Goal: Task Accomplishment & Management: Manage account settings

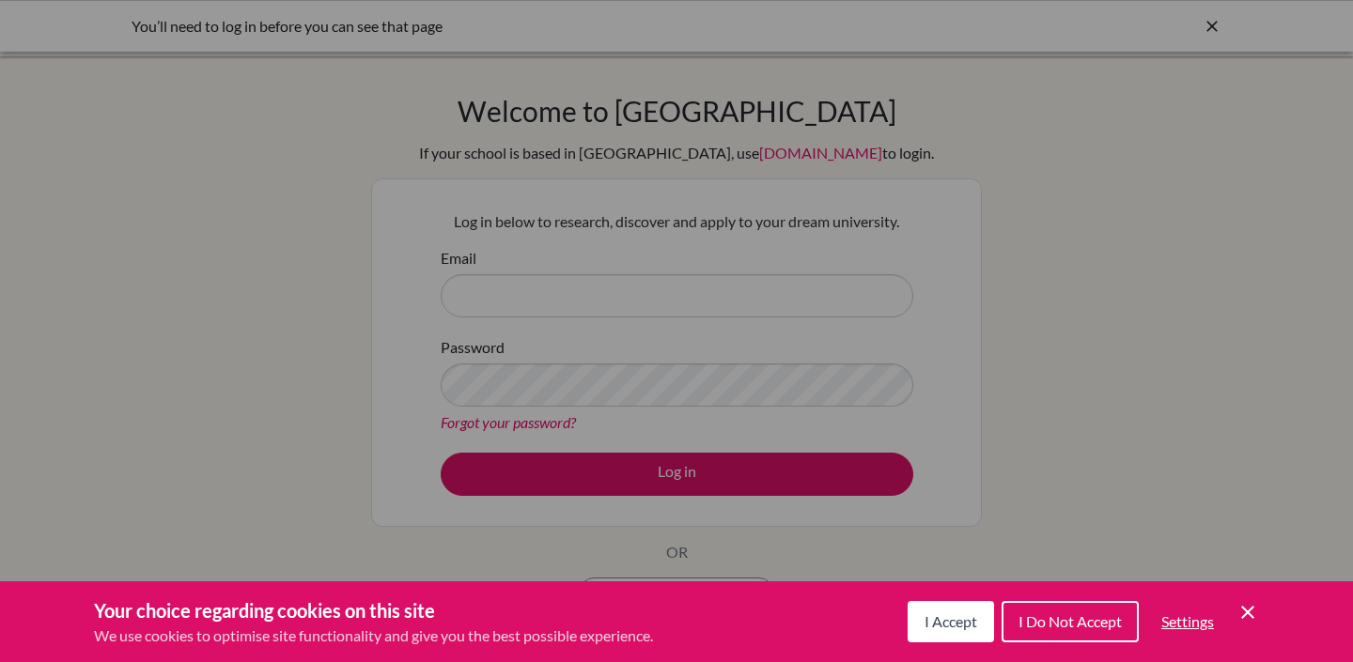
click at [952, 619] on span "I Accept" at bounding box center [951, 622] width 53 height 18
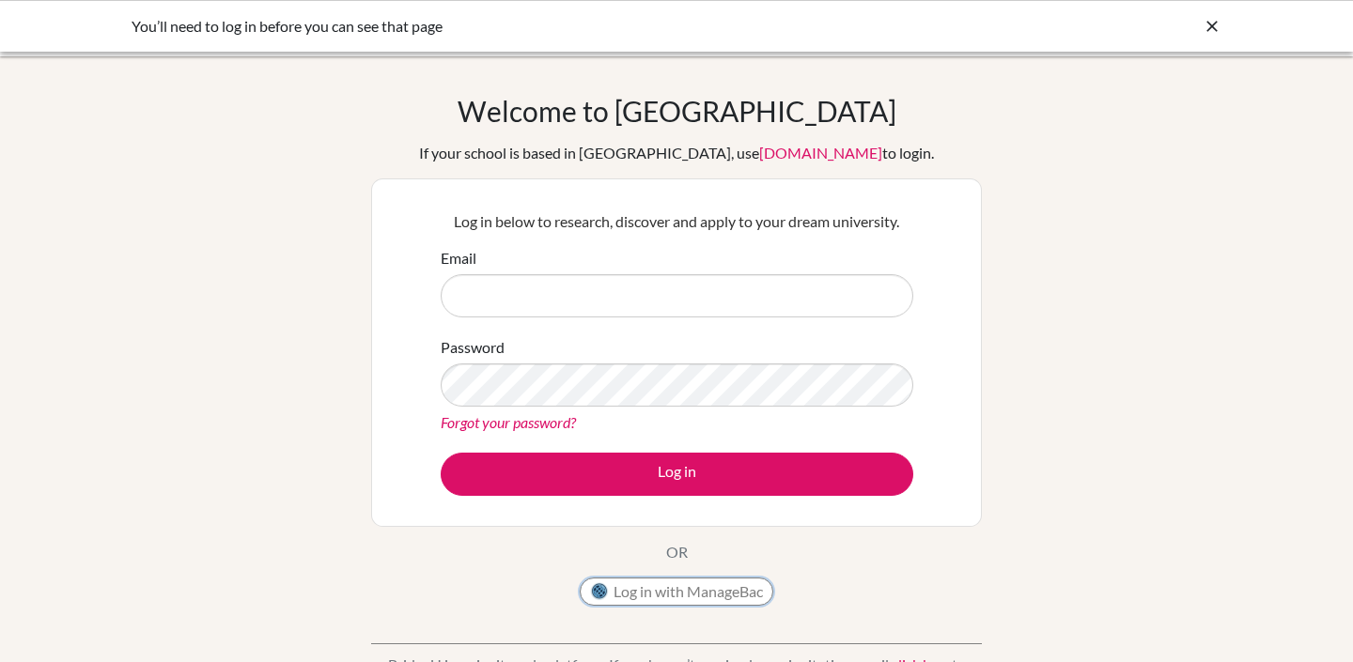
click at [661, 592] on button "Log in with ManageBac" at bounding box center [677, 592] width 194 height 28
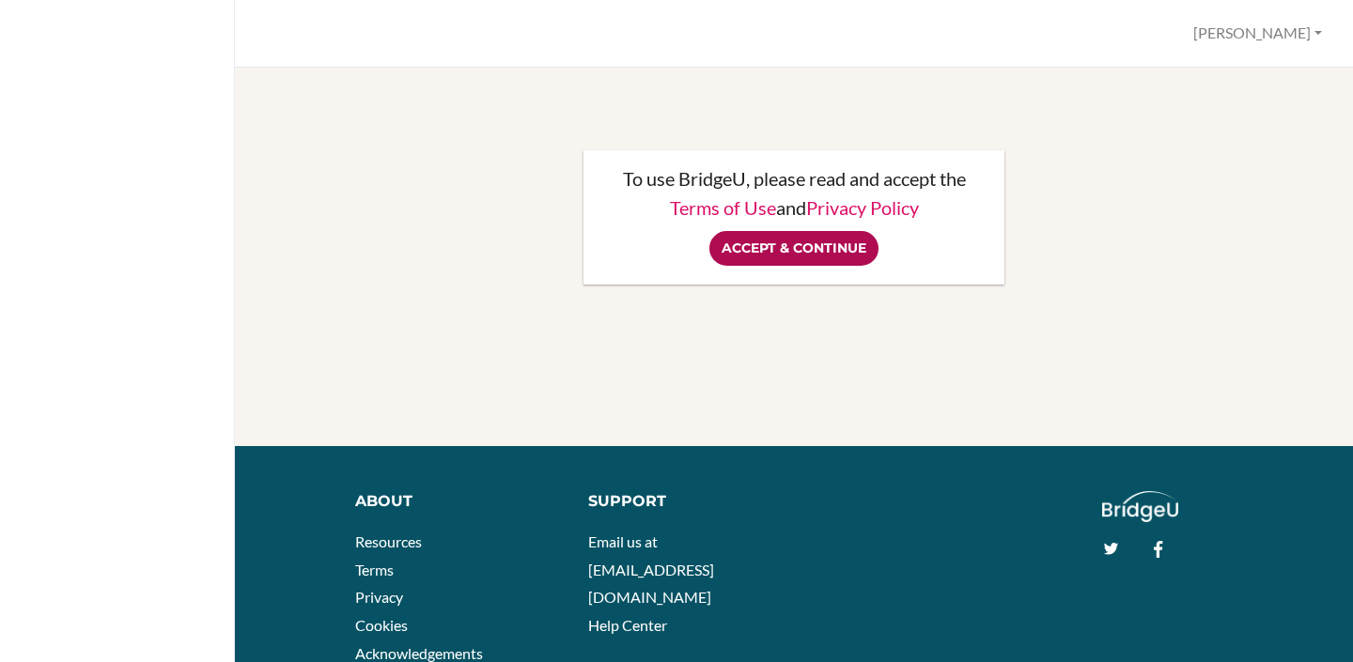
click at [758, 250] on input "Accept & Continue" at bounding box center [793, 248] width 169 height 35
